Goal: Task Accomplishment & Management: Manage account settings

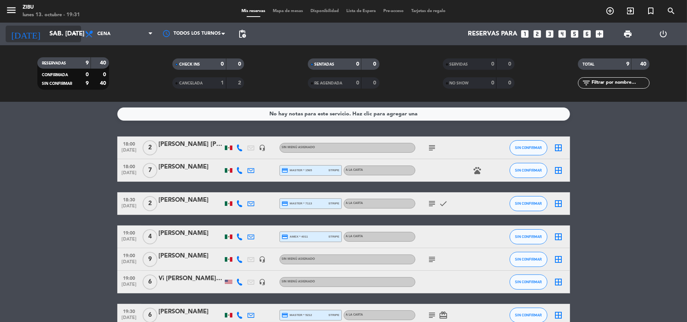
click at [56, 34] on input "sáb. [DATE]" at bounding box center [86, 34] width 81 height 15
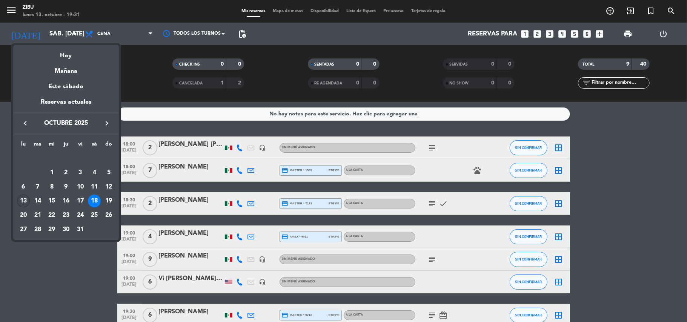
click at [26, 203] on div "13" at bounding box center [23, 201] width 13 height 13
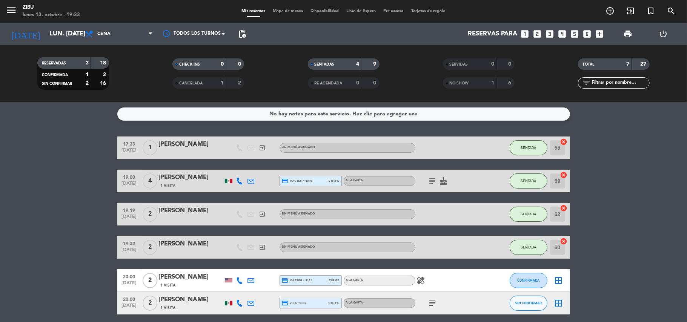
click at [5, 196] on bookings-row "17:33 [DATE] 1 [PERSON_NAME] exit_to_app Sin menú asignado SENTADA 55 cancel 19…" at bounding box center [343, 242] width 687 height 211
click at [60, 227] on bookings-row "17:33 [DATE] 1 [PERSON_NAME] exit_to_app Sin menú asignado SENTADA 55 cancel 19…" at bounding box center [343, 242] width 687 height 211
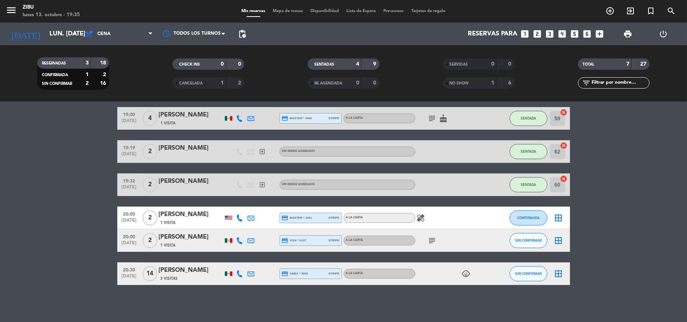
click at [358, 129] on div "19:00 [DATE] 4 [PERSON_NAME] 1 Visita credit_card master * 4040 stripe A LA CAR…" at bounding box center [343, 118] width 453 height 23
click at [343, 141] on div "19:19 [DATE] 2 [PERSON_NAME] exit_to_app Sin menú asignado SENTADA 62 cancel" at bounding box center [343, 151] width 453 height 23
click at [376, 28] on div "Reservas para looks_one looks_two looks_3 looks_4 looks_5 looks_6 add_box" at bounding box center [429, 34] width 358 height 23
drag, startPoint x: 372, startPoint y: 73, endPoint x: 342, endPoint y: 20, distance: 61.2
click at [342, 20] on div "menu Zibu lunes 13. octubre - 19:37 Mis reservas Mapa de mesas Disponibilidad L…" at bounding box center [343, 51] width 687 height 102
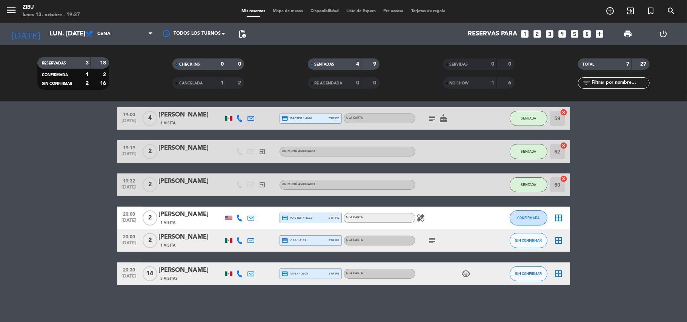
click at [73, 141] on bookings-row "17:33 [DATE] 1 [PERSON_NAME] exit_to_app Sin menú asignado SENTADA 55 cancel 19…" at bounding box center [343, 179] width 687 height 211
click at [50, 38] on input "lun. [DATE]" at bounding box center [86, 34] width 81 height 15
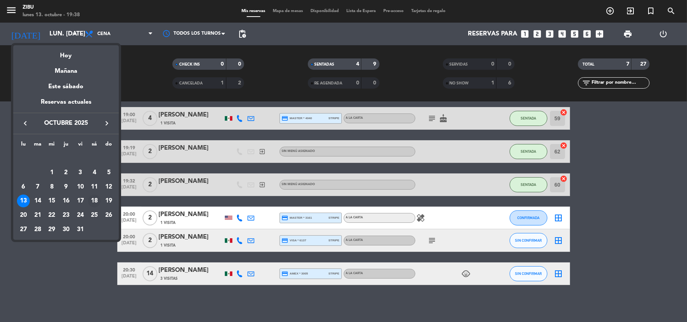
click at [95, 204] on div "18" at bounding box center [94, 201] width 13 height 13
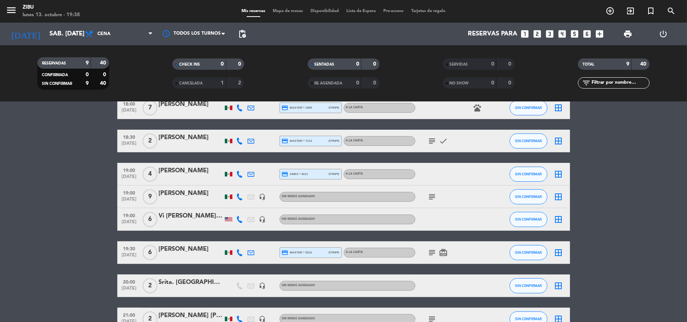
click at [580, 240] on bookings-row "18:00 [DATE] 2 [PERSON_NAME] [PERSON_NAME] headset_mic Sin menú asignado subjec…" at bounding box center [343, 202] width 687 height 257
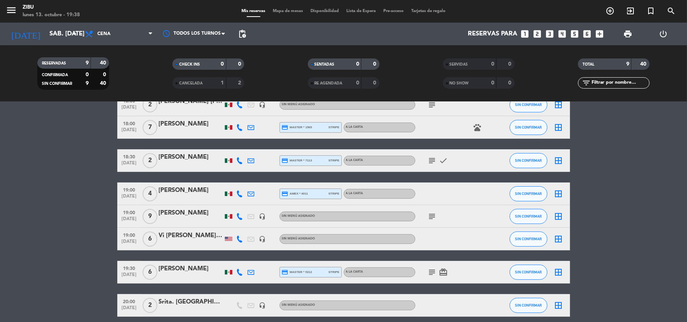
scroll to position [43, 0]
click at [675, 71] on div "TOTAL 9 40" at bounding box center [613, 67] width 135 height 19
drag, startPoint x: 565, startPoint y: 85, endPoint x: 634, endPoint y: 86, distance: 69.1
click at [634, 86] on div "filter_list" at bounding box center [613, 82] width 135 height 11
click at [604, 83] on input "text" at bounding box center [620, 83] width 58 height 8
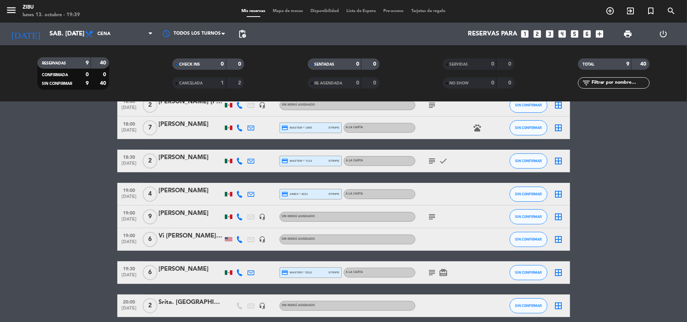
click at [651, 68] on filter-checkbox "TOTAL 9 40" at bounding box center [613, 63] width 135 height 11
drag, startPoint x: 663, startPoint y: 69, endPoint x: 669, endPoint y: 69, distance: 5.7
click at [669, 69] on filter-checkbox "TOTAL 9 40" at bounding box center [613, 63] width 135 height 11
click at [675, 69] on filter-checkbox "TOTAL 9 40" at bounding box center [613, 63] width 135 height 11
click at [680, 69] on filter-checkbox "TOTAL 9 40" at bounding box center [613, 63] width 135 height 11
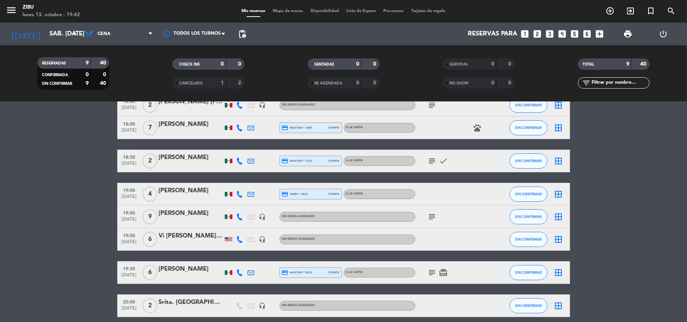
click at [684, 69] on div "RESERVADAS 9 40 CONFIRMADA 0 0 SIN CONFIRMAR 9 40 CHECK INS 0 0 CANCELADA 1 2 S…" at bounding box center [343, 74] width 687 height 42
click at [687, 69] on div "RESERVADAS 9 40 CONFIRMADA 0 0 SIN CONFIRMAR 9 40 CHECK INS 0 0 CANCELADA 1 2 S…" at bounding box center [343, 74] width 687 height 42
click at [687, 68] on div "RESERVADAS 9 40 CONFIRMADA 0 0 SIN CONFIRMAR 9 40 CHECK INS 0 0 CANCELADA 1 2 S…" at bounding box center [343, 74] width 687 height 42
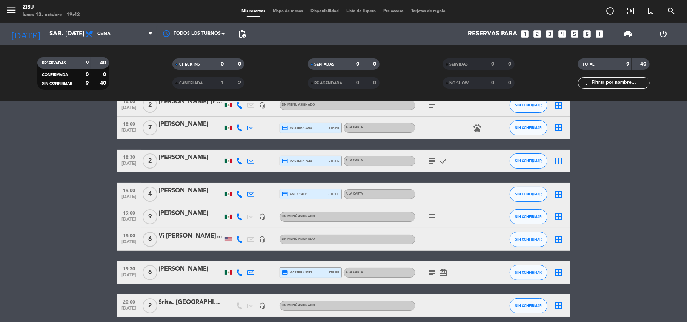
drag, startPoint x: 687, startPoint y: 68, endPoint x: 657, endPoint y: 68, distance: 29.4
click at [687, 68] on div "RESERVADAS 9 40 CONFIRMADA 0 0 SIN CONFIRMAR 9 40 CHECK INS 0 0 CANCELADA 1 2 S…" at bounding box center [343, 74] width 687 height 42
click at [665, 68] on filter-checkbox "TOTAL 9 40" at bounding box center [613, 63] width 135 height 11
click at [687, 68] on div "RESERVADAS 10 43 CONFIRMADA 0 0 SIN CONFIRMAR 10 43 CHECK INS 0 0 CANCELADA 1 2…" at bounding box center [343, 74] width 687 height 42
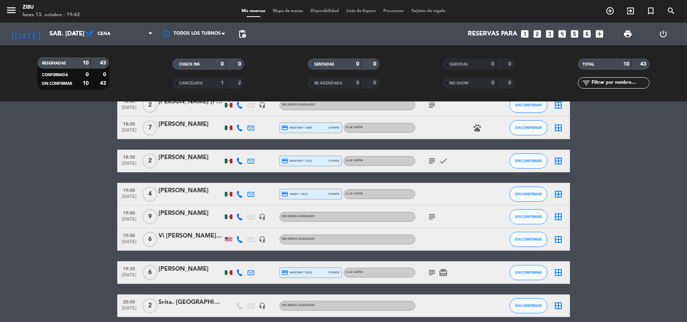
click at [687, 68] on div "RESERVADAS 10 43 CONFIRMADA 0 0 SIN CONFIRMAR 10 43 CHECK INS 0 0 CANCELADA 1 2…" at bounding box center [343, 74] width 687 height 42
click at [687, 67] on div "RESERVADAS 10 43 CONFIRMADA 0 0 SIN CONFIRMAR 10 43 CHECK INS 0 0 CANCELADA 1 2…" at bounding box center [343, 74] width 687 height 42
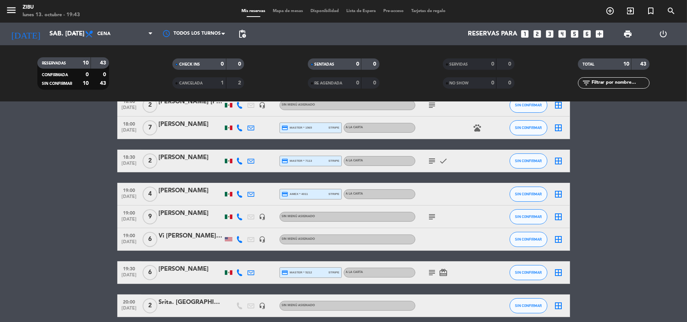
click at [687, 67] on div "RESERVADAS 10 43 CONFIRMADA 0 0 SIN CONFIRMAR 10 43 CHECK INS 0 0 CANCELADA 1 2…" at bounding box center [343, 74] width 687 height 42
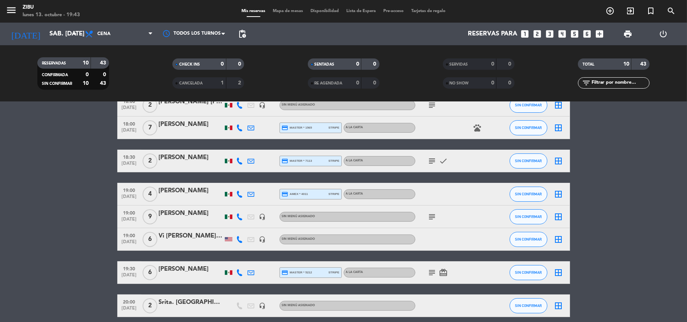
click at [687, 67] on div "RESERVADAS 10 43 CONFIRMADA 0 0 SIN CONFIRMAR 10 43 CHECK INS 0 0 CANCELADA 1 2…" at bounding box center [343, 74] width 687 height 42
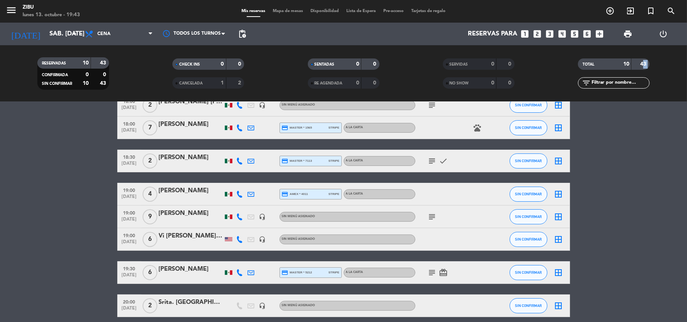
click at [687, 67] on div "RESERVADAS 10 43 CONFIRMADA 0 0 SIN CONFIRMAR 10 43 CHECK INS 0 0 CANCELADA 1 2…" at bounding box center [343, 74] width 687 height 42
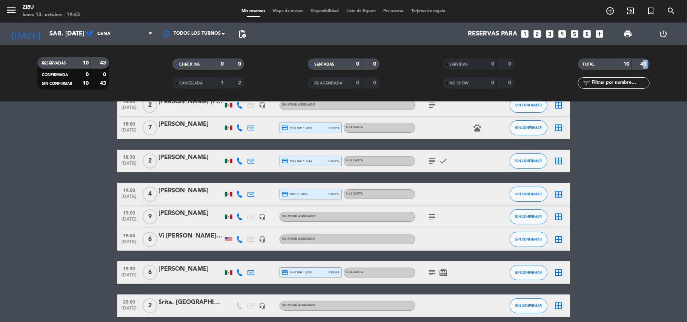
click at [687, 67] on div "RESERVADAS 10 43 CONFIRMADA 0 0 SIN CONFIRMAR 10 43 CHECK INS 0 0 CANCELADA 1 2…" at bounding box center [343, 74] width 687 height 42
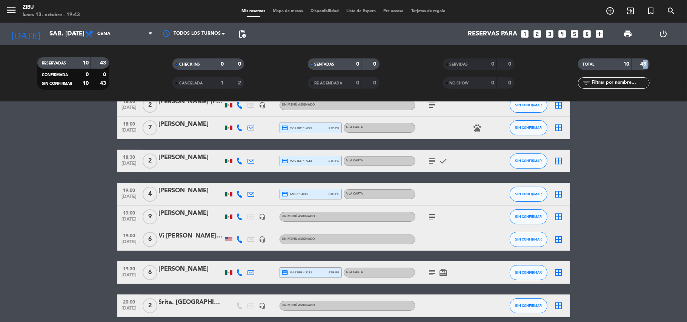
click at [687, 67] on div "RESERVADAS 10 43 CONFIRMADA 0 0 SIN CONFIRMAR 10 43 CHECK INS 0 0 CANCELADA 1 2…" at bounding box center [343, 74] width 687 height 42
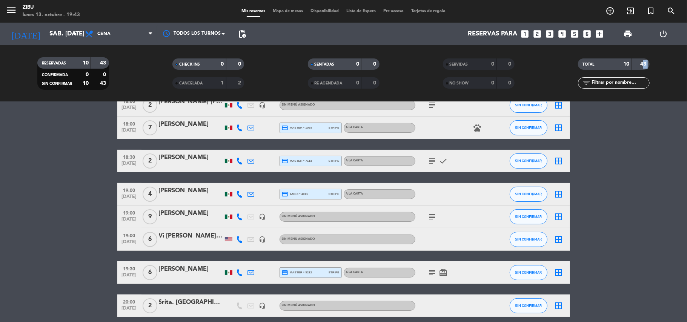
click at [687, 67] on div "RESERVADAS 10 43 CONFIRMADA 0 0 SIN CONFIRMAR 10 43 CHECK INS 0 0 CANCELADA 1 2…" at bounding box center [343, 74] width 687 height 42
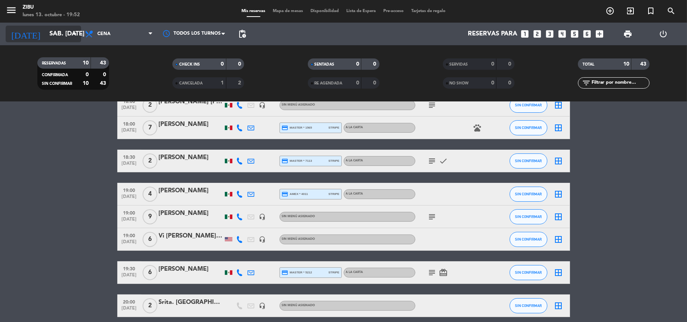
click at [46, 34] on input "sáb. [DATE]" at bounding box center [86, 34] width 81 height 15
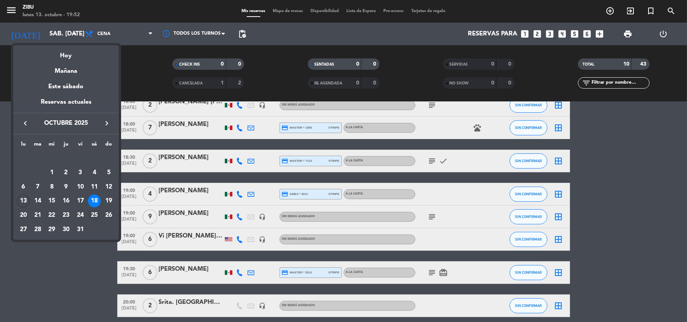
click at [92, 213] on div "25" at bounding box center [94, 215] width 13 height 13
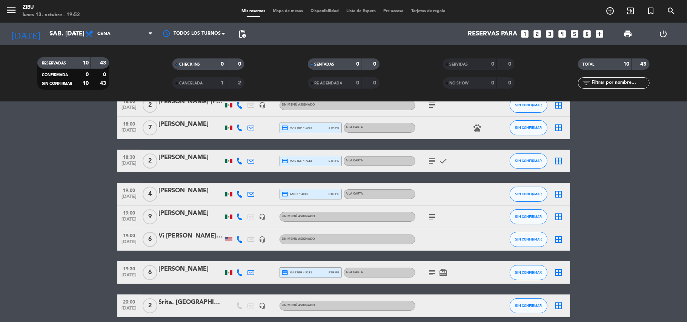
type input "sáb. [DATE]"
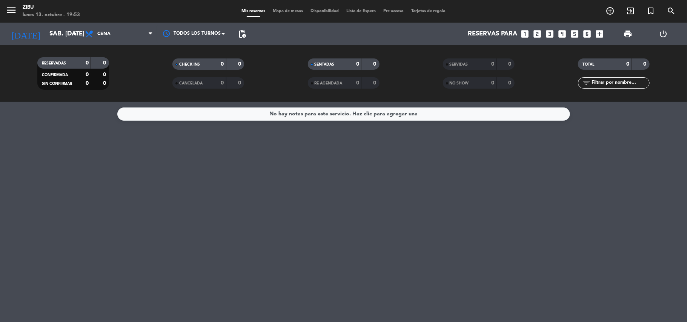
click at [612, 11] on icon "add_circle_outline" at bounding box center [610, 10] width 9 height 9
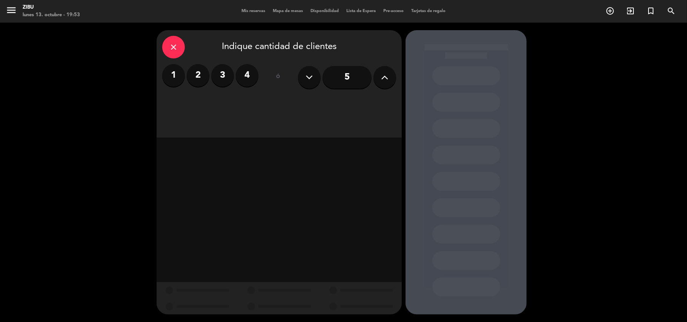
click at [242, 76] on label "4" at bounding box center [247, 75] width 23 height 23
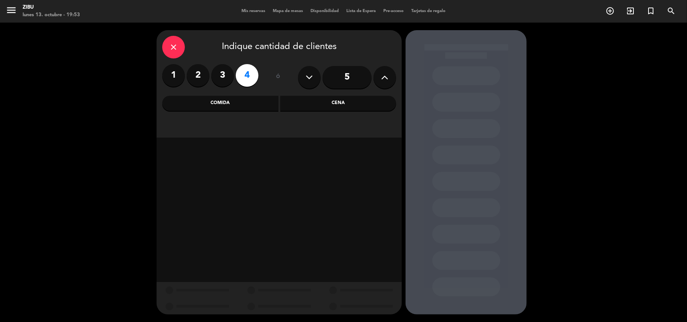
click at [342, 101] on div "Cena" at bounding box center [338, 103] width 116 height 15
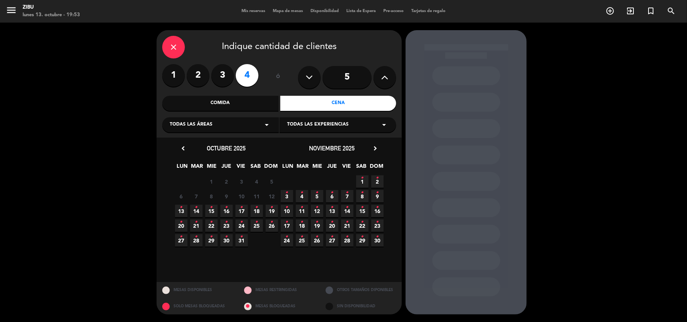
click at [257, 220] on icon "•" at bounding box center [256, 222] width 3 height 12
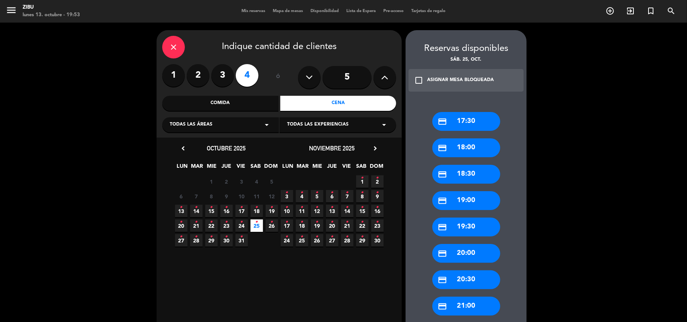
click at [468, 305] on div "credit_card 21:00" at bounding box center [466, 306] width 68 height 19
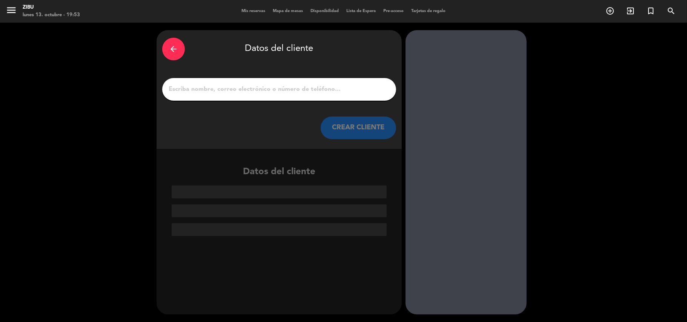
click at [227, 91] on input "1" at bounding box center [279, 89] width 223 height 11
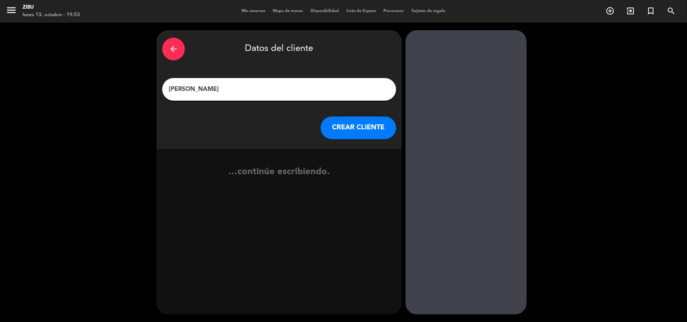
type input "[PERSON_NAME]"
click at [352, 124] on button "CREAR CLIENTE" at bounding box center [358, 128] width 75 height 23
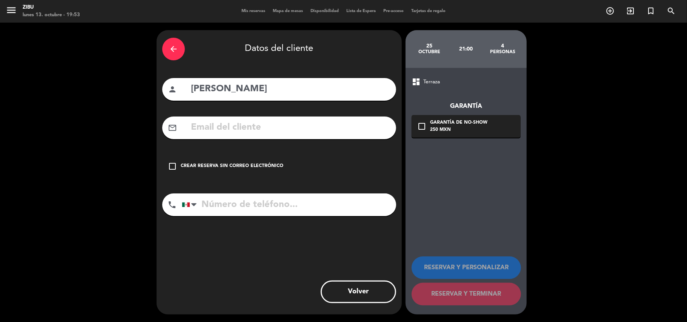
click at [175, 166] on icon "check_box_outline_blank" at bounding box center [172, 166] width 9 height 9
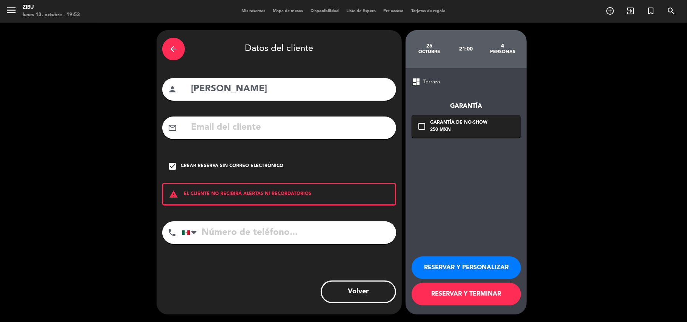
click at [231, 238] on input "tel" at bounding box center [289, 232] width 214 height 23
click at [240, 233] on input "tel" at bounding box center [289, 232] width 214 height 23
type input "/"
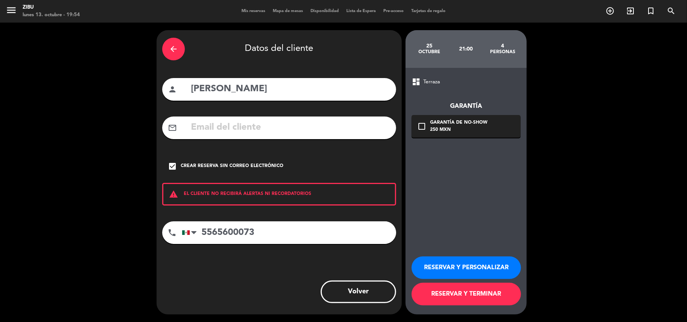
type input "5565600073"
click at [428, 272] on button "RESERVAR Y PERSONALIZAR" at bounding box center [466, 268] width 109 height 23
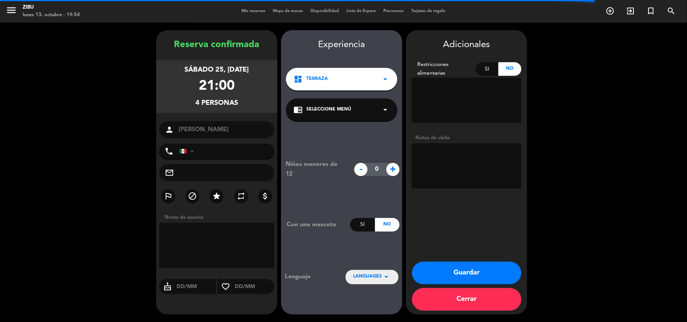
type input "[PHONE_NUMBER]"
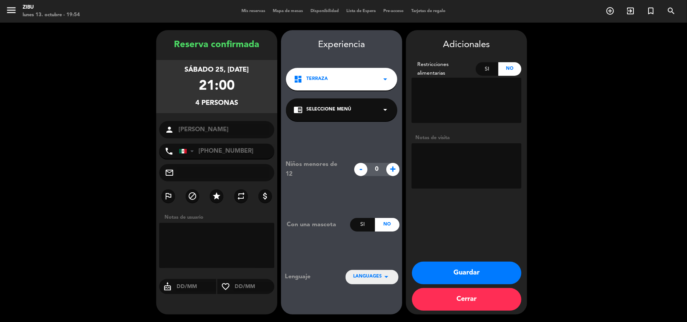
click at [457, 178] on textarea at bounding box center [467, 165] width 110 height 45
type textarea "su ultima visita fue [DATE]"
drag, startPoint x: 463, startPoint y: 266, endPoint x: 446, endPoint y: 270, distance: 18.2
click at [446, 270] on button "Guardar" at bounding box center [466, 273] width 109 height 23
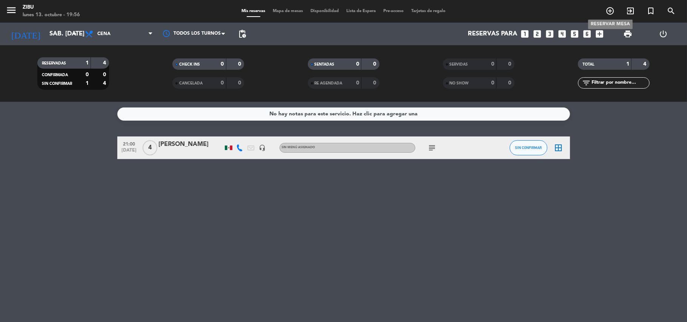
click at [610, 12] on icon "add_circle_outline" at bounding box center [610, 10] width 9 height 9
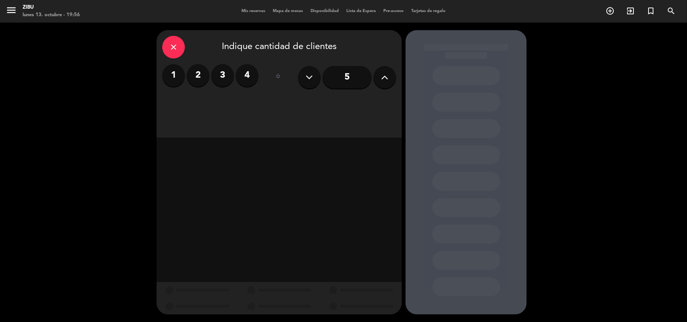
click at [198, 80] on label "2" at bounding box center [198, 75] width 23 height 23
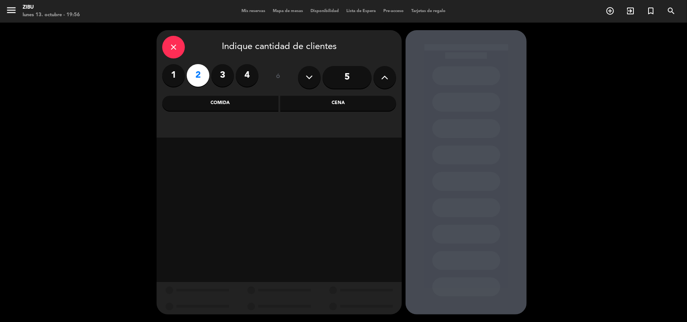
click at [319, 108] on div "Cena" at bounding box center [338, 103] width 116 height 15
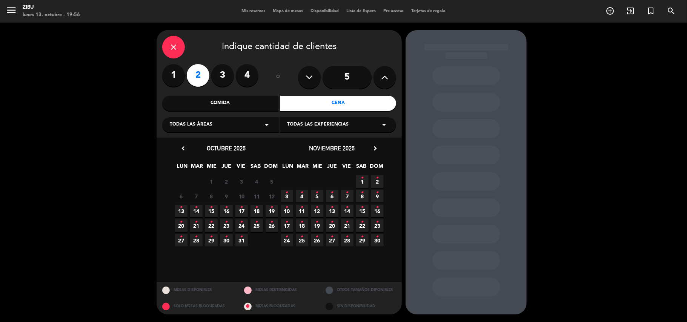
click at [196, 213] on icon "•" at bounding box center [196, 207] width 3 height 12
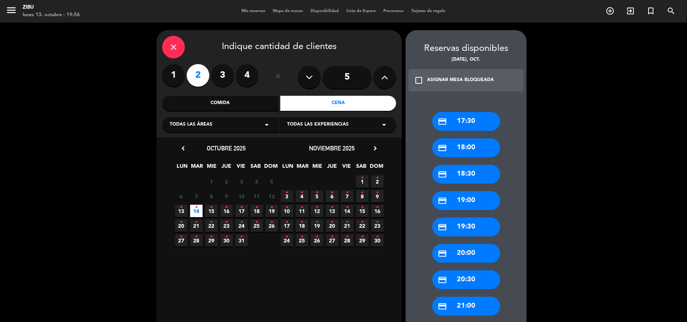
click at [453, 125] on div "credit_card 17:30" at bounding box center [466, 121] width 68 height 19
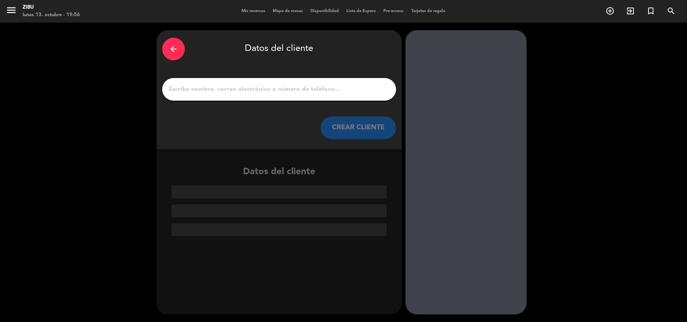
click at [295, 88] on input "1" at bounding box center [279, 89] width 223 height 11
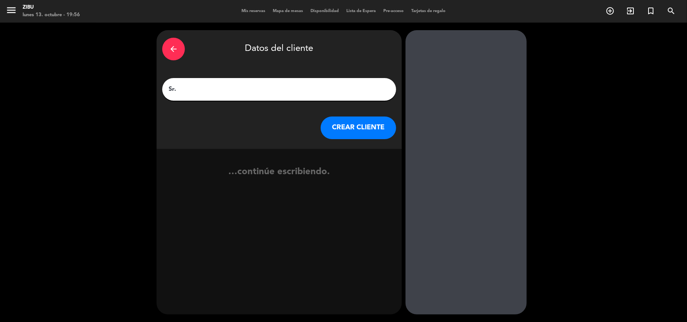
type input "Sr."
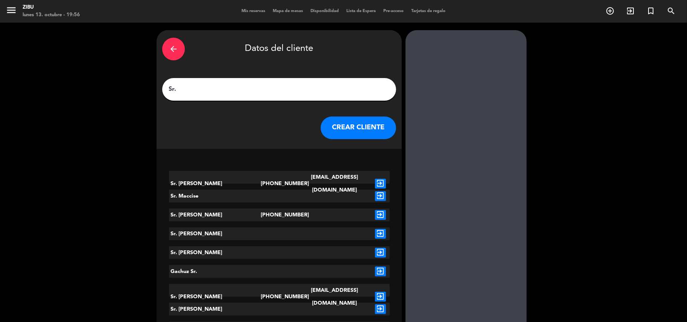
click at [222, 98] on div "Sr." at bounding box center [279, 89] width 234 height 23
click at [218, 82] on div "Sr." at bounding box center [279, 89] width 234 height 23
click at [192, 90] on input "Sr." at bounding box center [279, 89] width 223 height 11
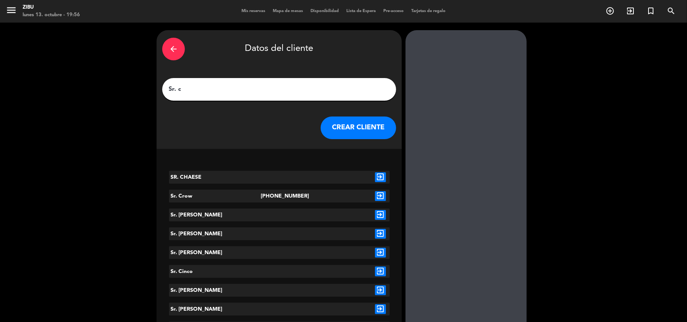
click at [188, 90] on input "Sr. c" at bounding box center [279, 89] width 223 height 11
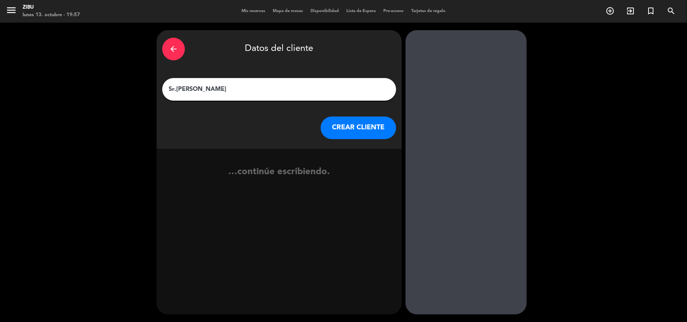
click at [175, 88] on input "Sr.[PERSON_NAME]" at bounding box center [279, 89] width 223 height 11
type input "Sr.[PERSON_NAME]"
click at [367, 132] on button "CREAR CLIENTE" at bounding box center [358, 128] width 75 height 23
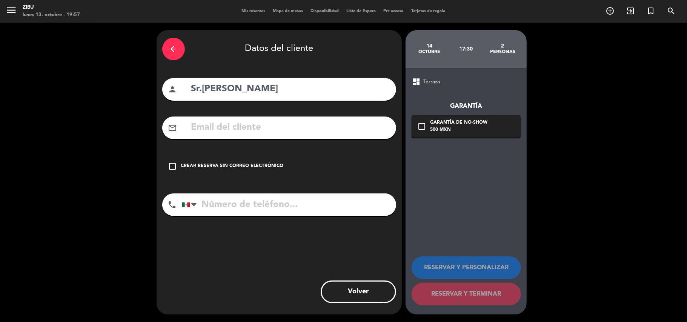
click at [174, 168] on icon "check_box_outline_blank" at bounding box center [172, 166] width 9 height 9
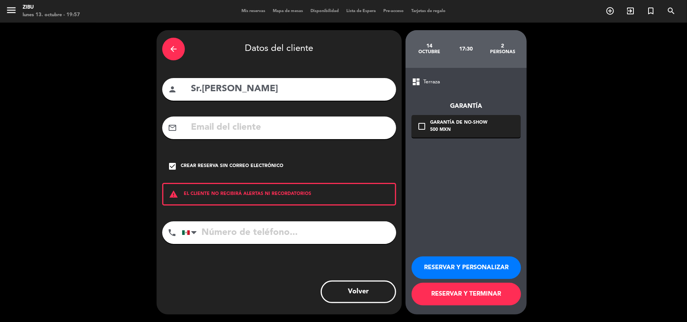
click at [236, 235] on input "tel" at bounding box center [289, 232] width 214 height 23
click at [506, 272] on button "RESERVAR Y PERSONALIZAR" at bounding box center [466, 268] width 109 height 23
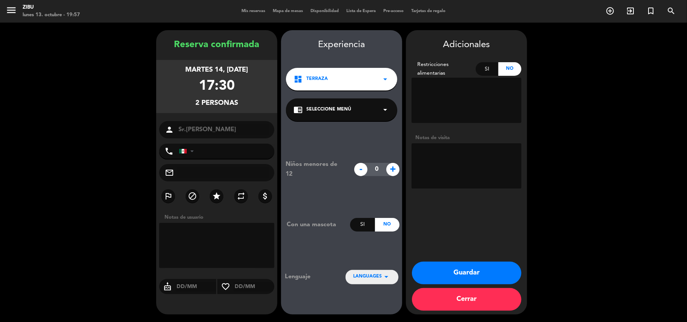
click at [438, 165] on textarea at bounding box center [467, 165] width 110 height 45
click at [487, 167] on textarea at bounding box center [467, 165] width 110 height 45
click at [489, 165] on textarea at bounding box center [467, 165] width 110 height 45
type textarea "cliente frecuente pide mesa en la 84 , montarle su mesa como la solicita."
click at [472, 270] on button "Guardar" at bounding box center [466, 273] width 109 height 23
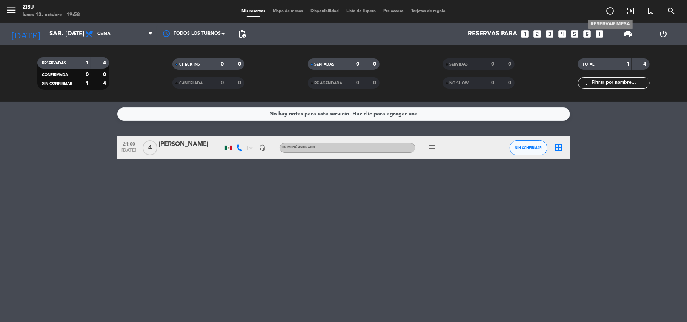
click at [610, 10] on icon "add_circle_outline" at bounding box center [610, 10] width 9 height 9
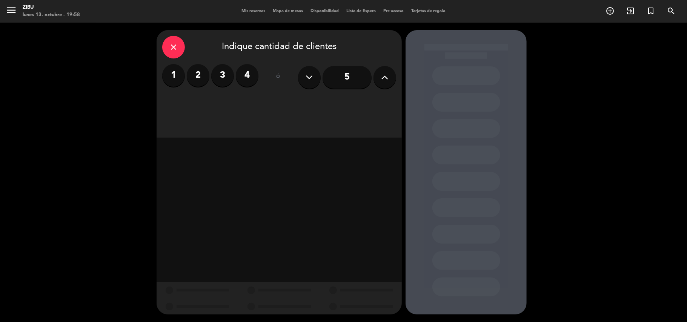
click at [190, 81] on label "2" at bounding box center [198, 75] width 23 height 23
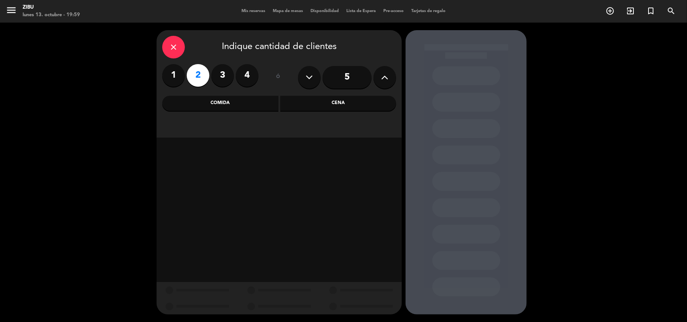
click at [326, 108] on div "Cena" at bounding box center [338, 103] width 116 height 15
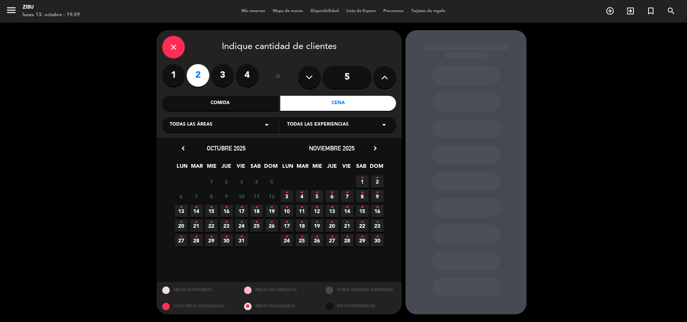
click at [186, 207] on span "13 •" at bounding box center [181, 211] width 12 height 12
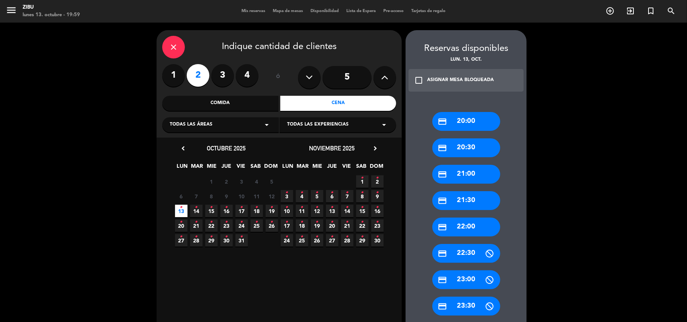
click at [458, 175] on div "credit_card 21:00" at bounding box center [466, 174] width 68 height 19
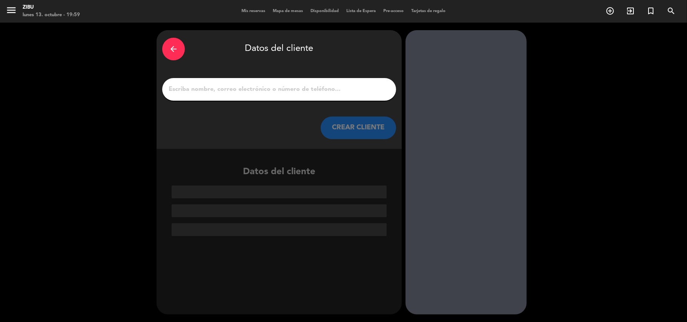
click at [283, 88] on input "1" at bounding box center [279, 89] width 223 height 11
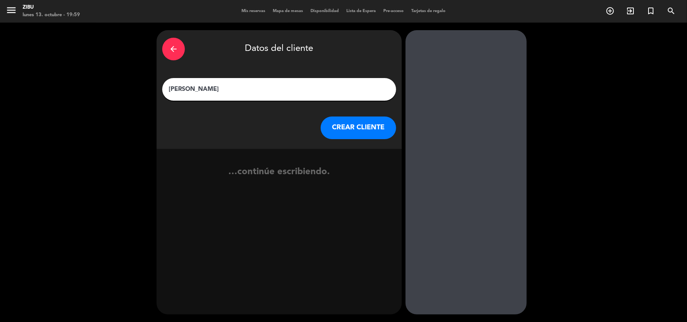
type input "[PERSON_NAME]"
click at [373, 131] on button "CREAR CLIENTE" at bounding box center [358, 128] width 75 height 23
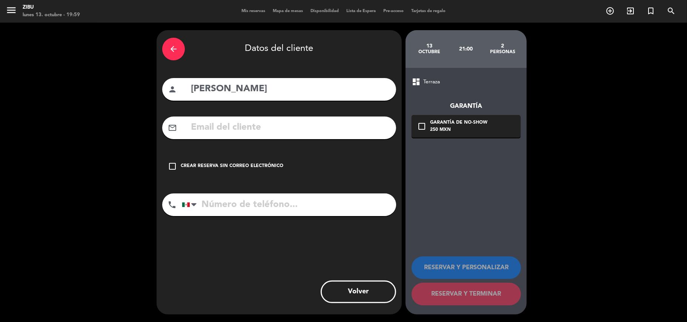
click at [172, 162] on icon "check_box_outline_blank" at bounding box center [172, 166] width 9 height 9
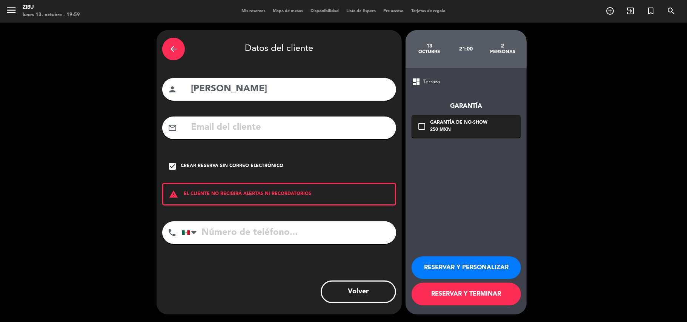
click at [247, 227] on input "tel" at bounding box center [289, 232] width 214 height 23
type input "5541456253"
click at [475, 269] on button "RESERVAR Y PERSONALIZAR" at bounding box center [466, 268] width 109 height 23
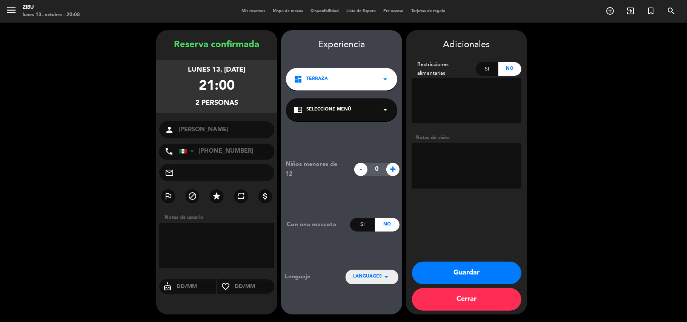
click at [443, 281] on button "Guardar" at bounding box center [466, 273] width 109 height 23
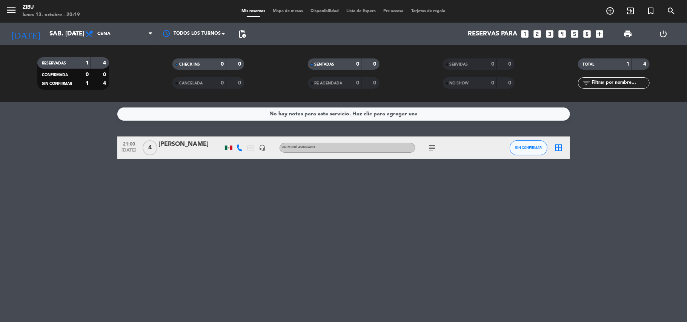
click at [320, 179] on div "No hay notas para este servicio. Haz clic para agregar una 21:00 [DATE] 4 [PERS…" at bounding box center [343, 212] width 687 height 220
click at [46, 29] on input "sáb. [DATE]" at bounding box center [86, 34] width 81 height 15
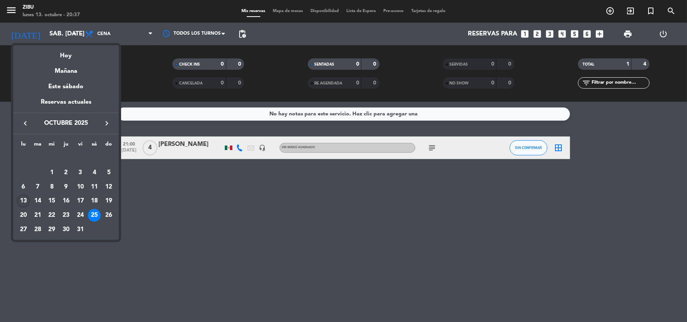
click at [26, 201] on div "13" at bounding box center [23, 201] width 13 height 13
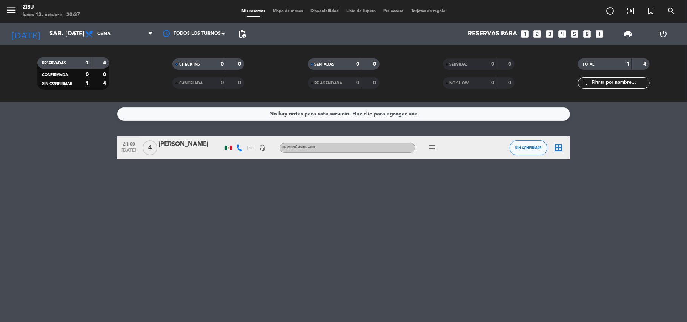
type input "lun. [DATE]"
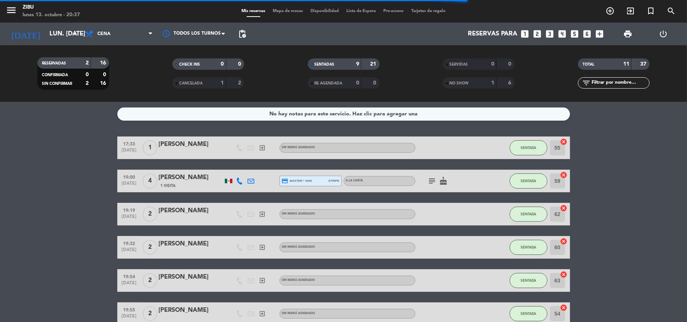
click at [607, 163] on bookings-row "17:33 [DATE] 1 [PERSON_NAME] exit_to_app Sin menú asignado SENTADA 55 cancel 19…" at bounding box center [343, 309] width 687 height 344
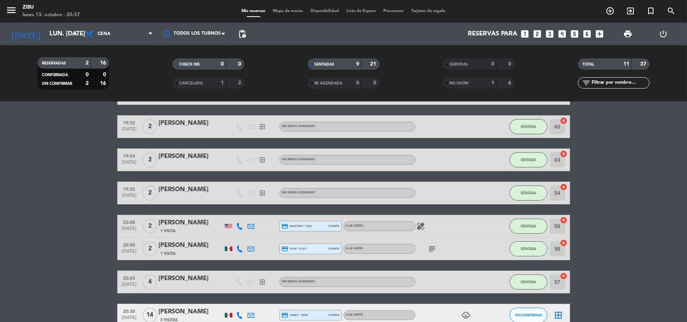
scroll to position [195, 0]
